Goal: Information Seeking & Learning: Learn about a topic

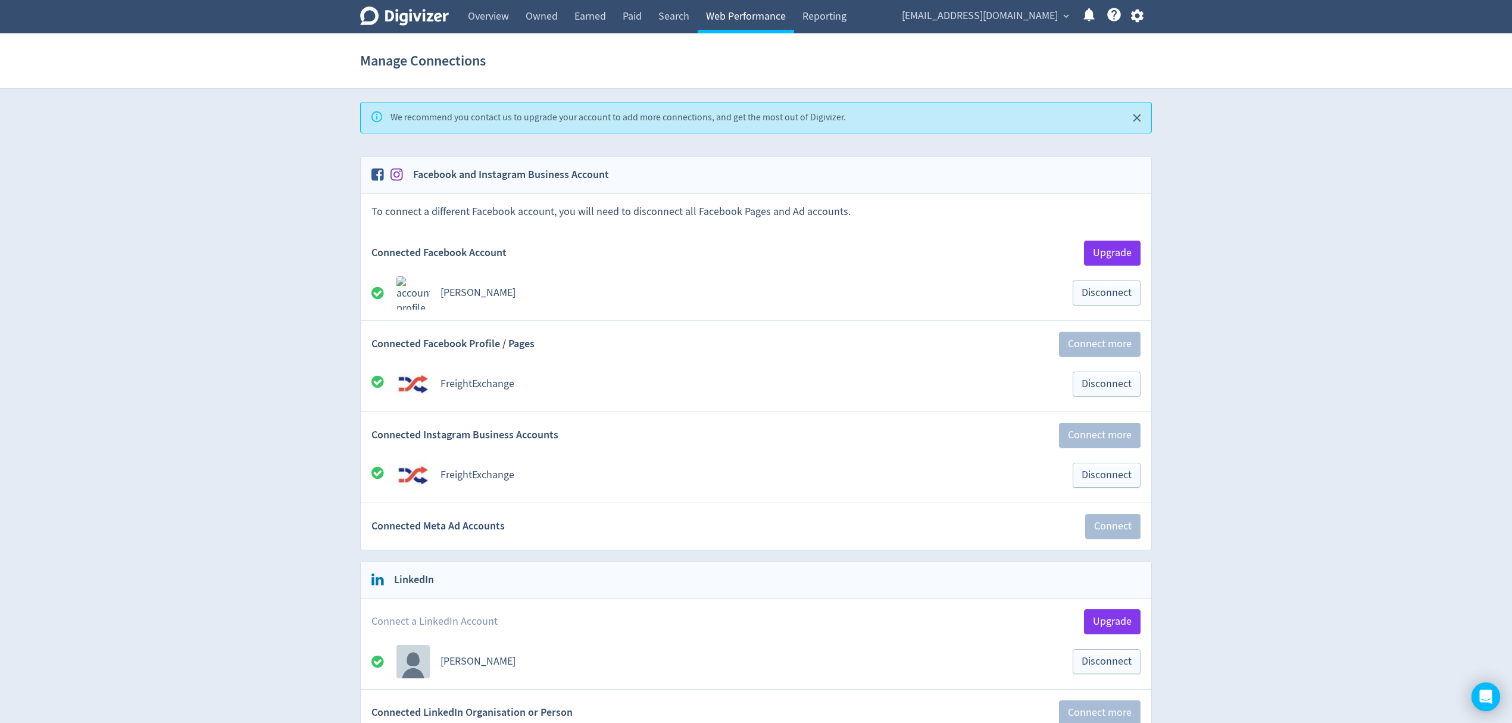
click at [729, 7] on link "Web Performance" at bounding box center [746, 16] width 96 height 33
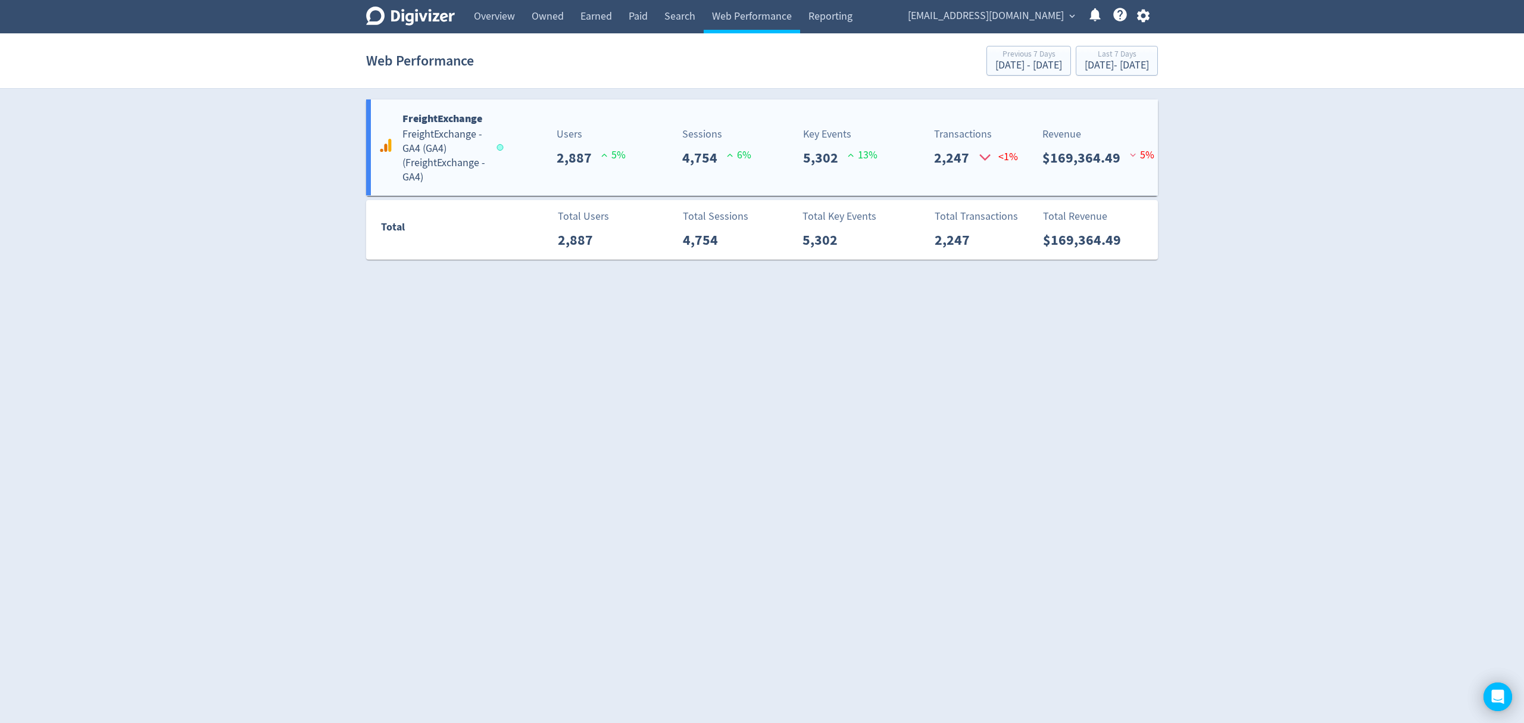
click at [463, 143] on h5 "FreightExchange - GA4 (GA4) ( FreightExchange - GA4 )" at bounding box center [443, 155] width 83 height 57
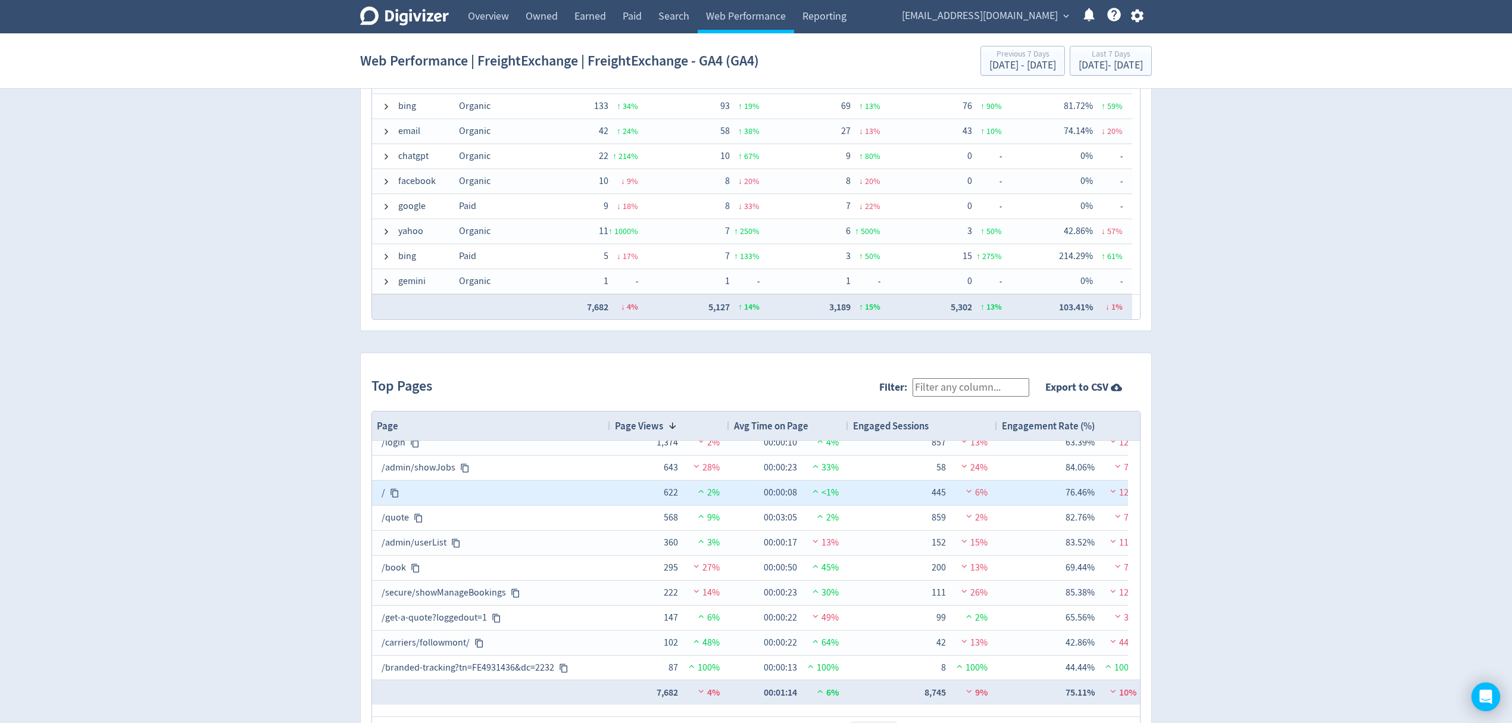
scroll to position [12, 0]
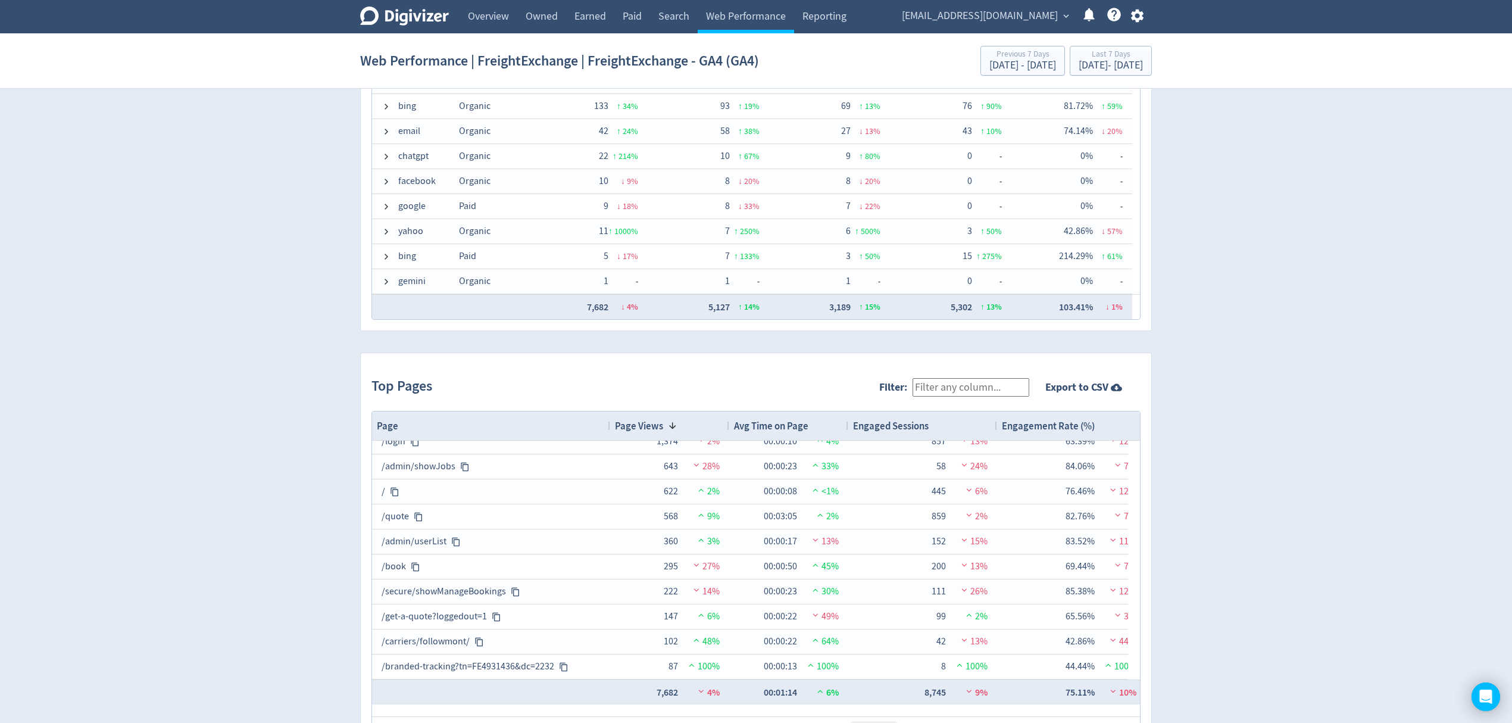
click at [970, 388] on input "Filter:" at bounding box center [971, 387] width 117 height 18
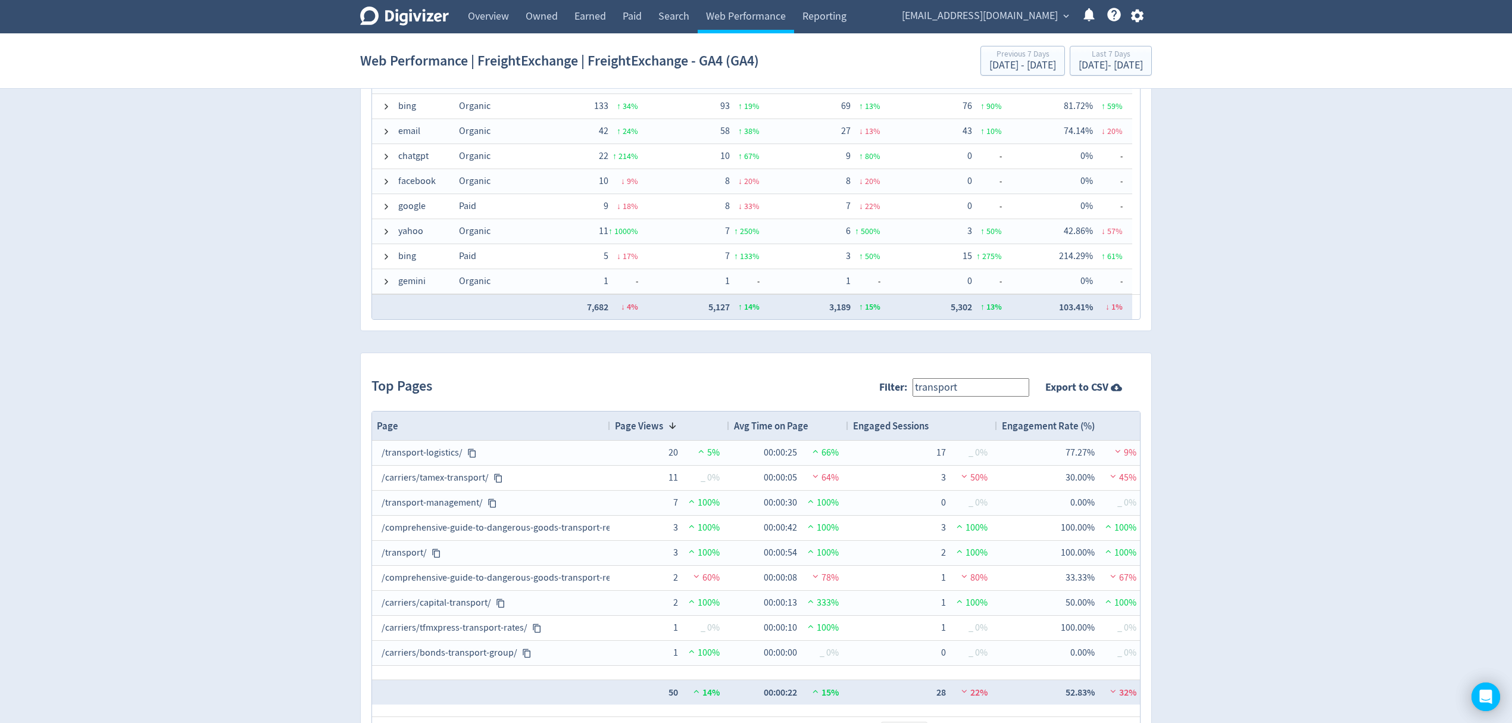
click at [927, 388] on input "transport" at bounding box center [971, 387] width 117 height 18
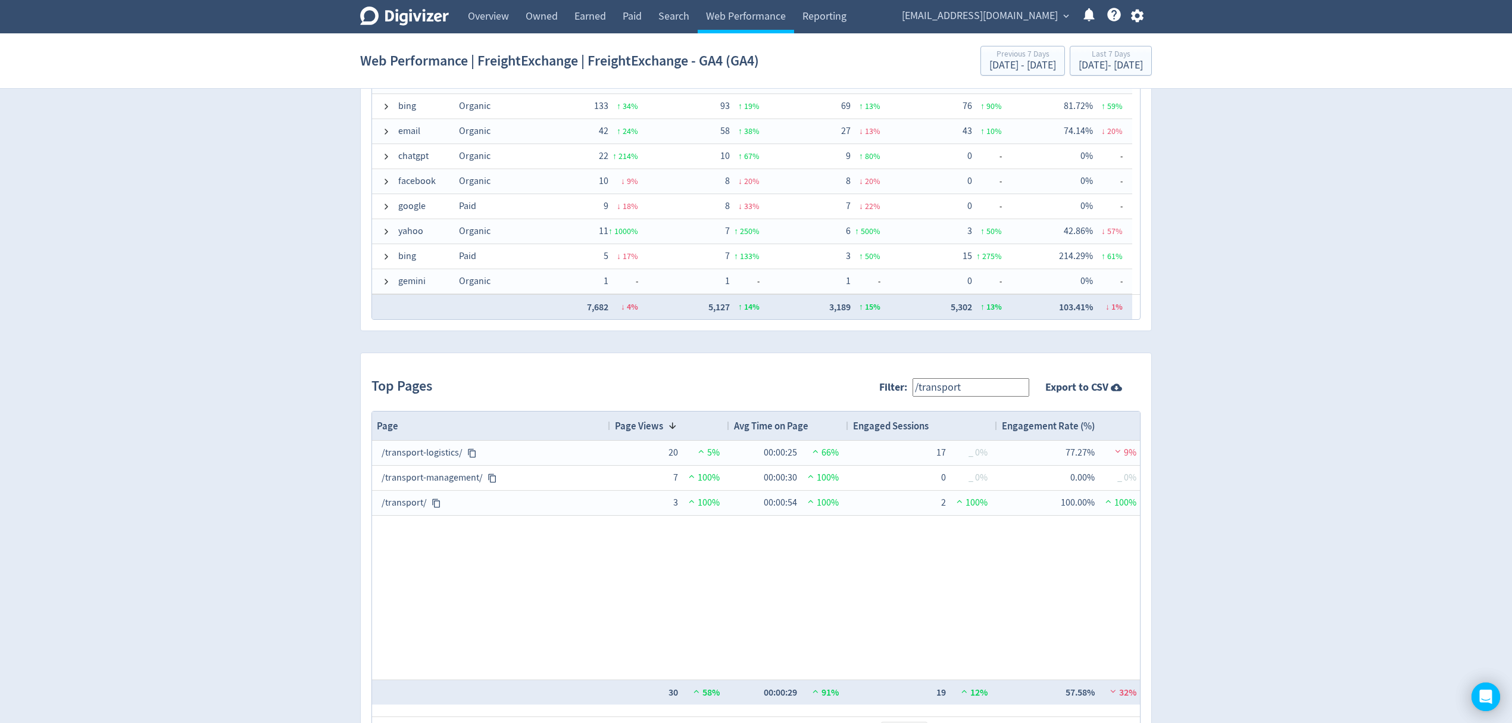
scroll to position [1013, 0]
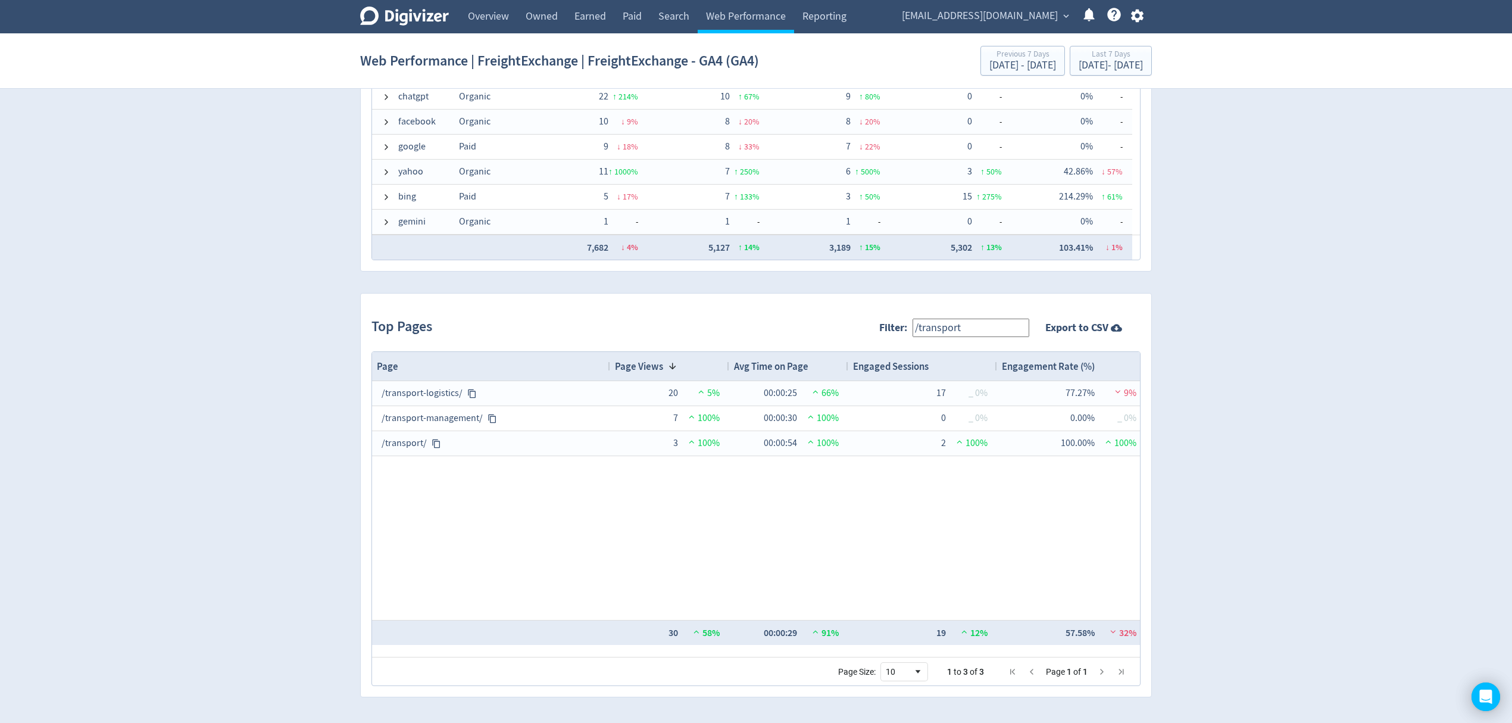
type input "/transport"
